Goal: Navigation & Orientation: Find specific page/section

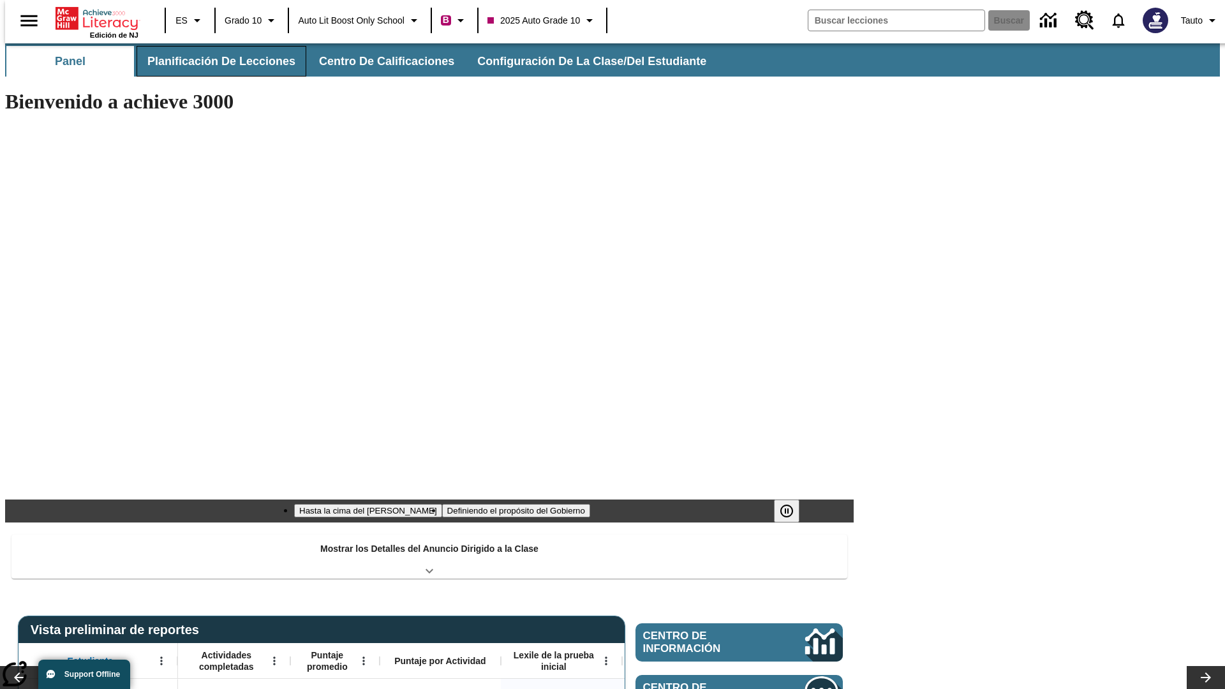
click at [214, 61] on button "Planificación de lecciones" at bounding box center [222, 61] width 170 height 31
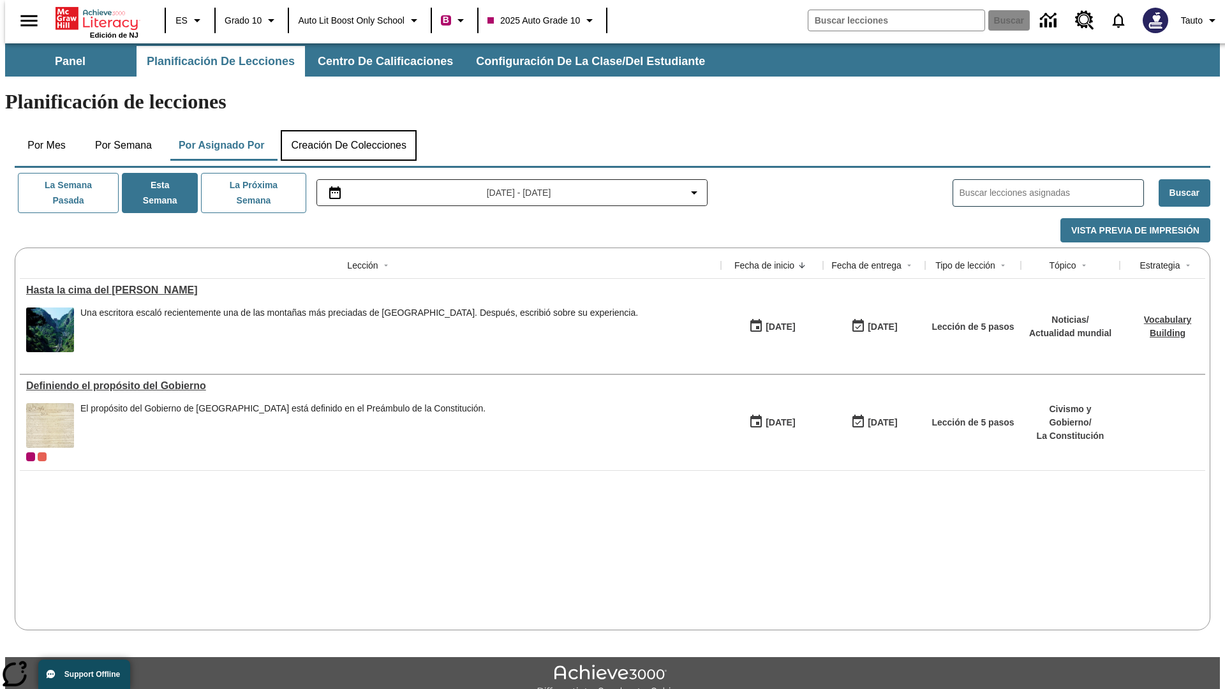
click at [348, 130] on button "Creación de colecciones" at bounding box center [349, 145] width 136 height 31
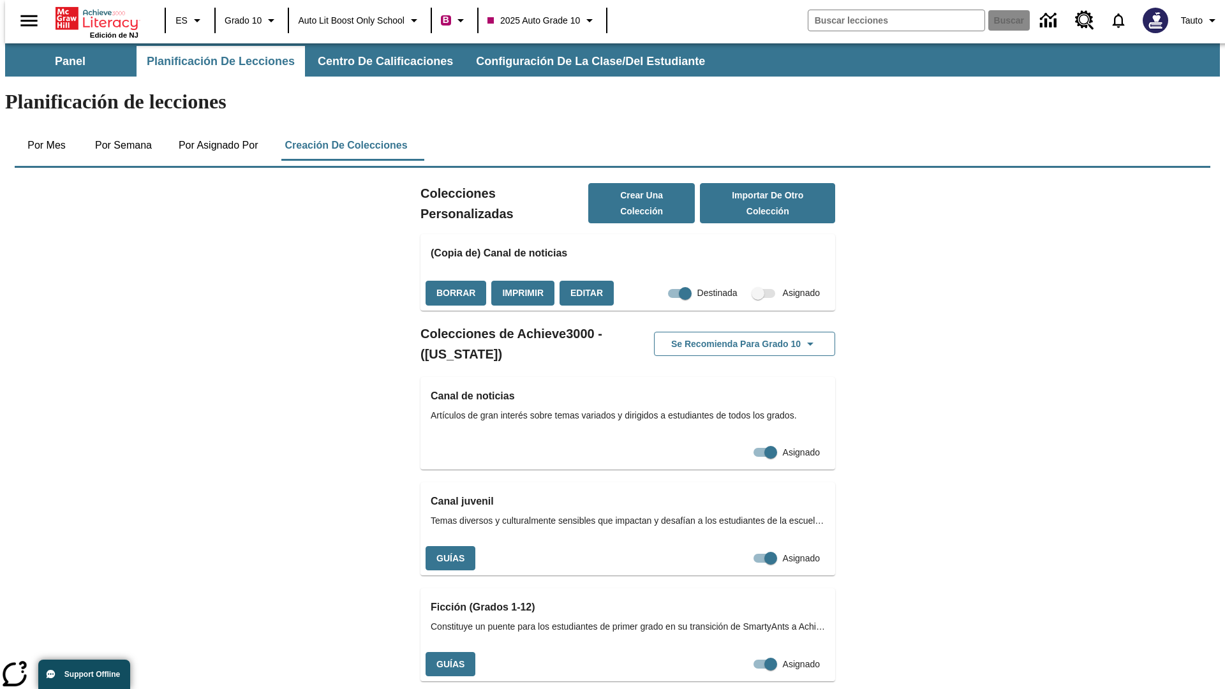
checkbox input "true"
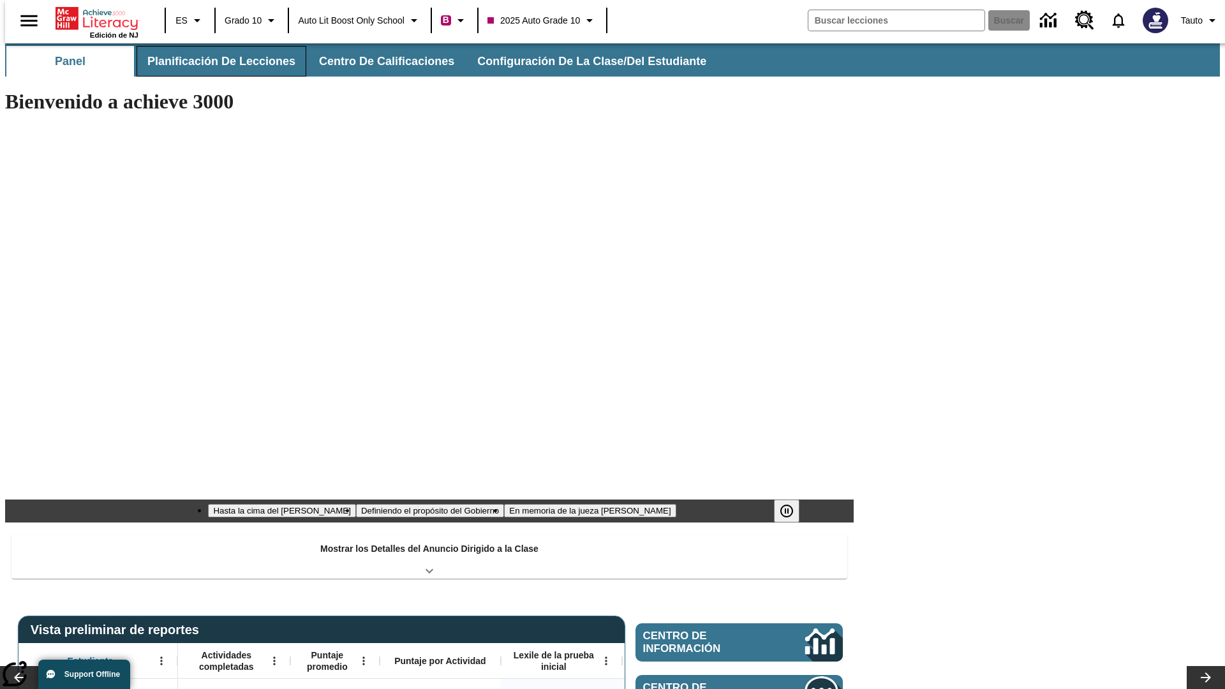
click at [214, 61] on button "Planificación de lecciones" at bounding box center [222, 61] width 170 height 31
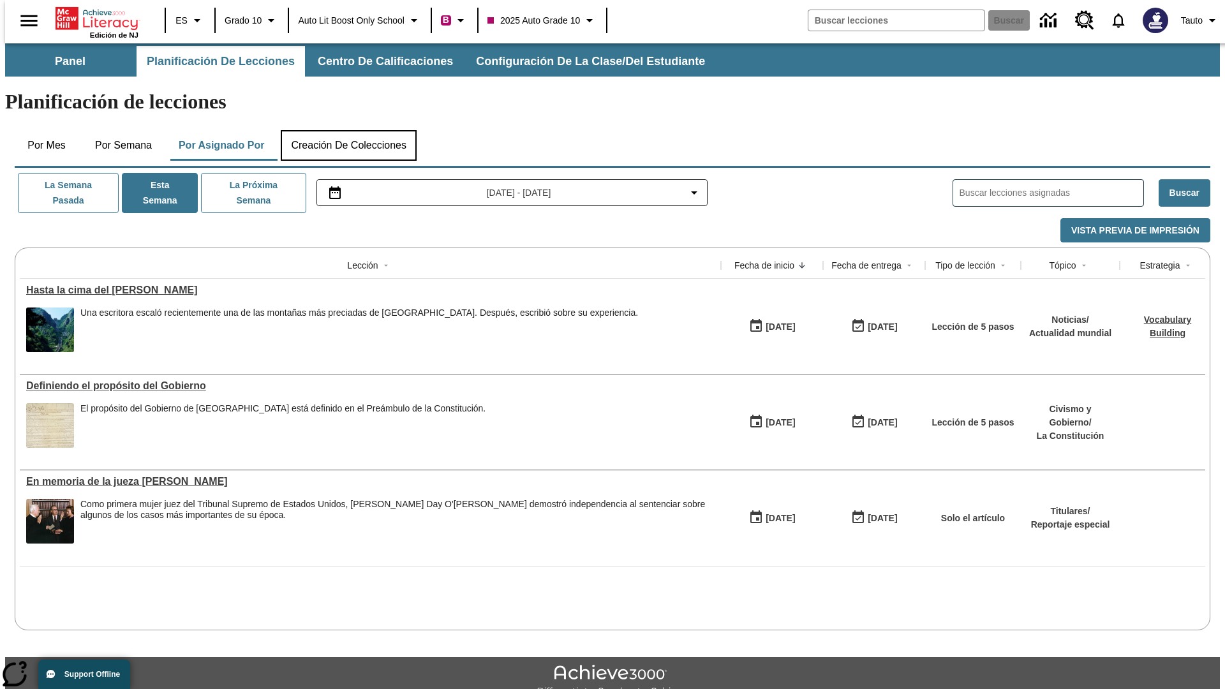
click at [348, 130] on button "Creación de colecciones" at bounding box center [349, 145] width 136 height 31
